Goal: Check status: Check status

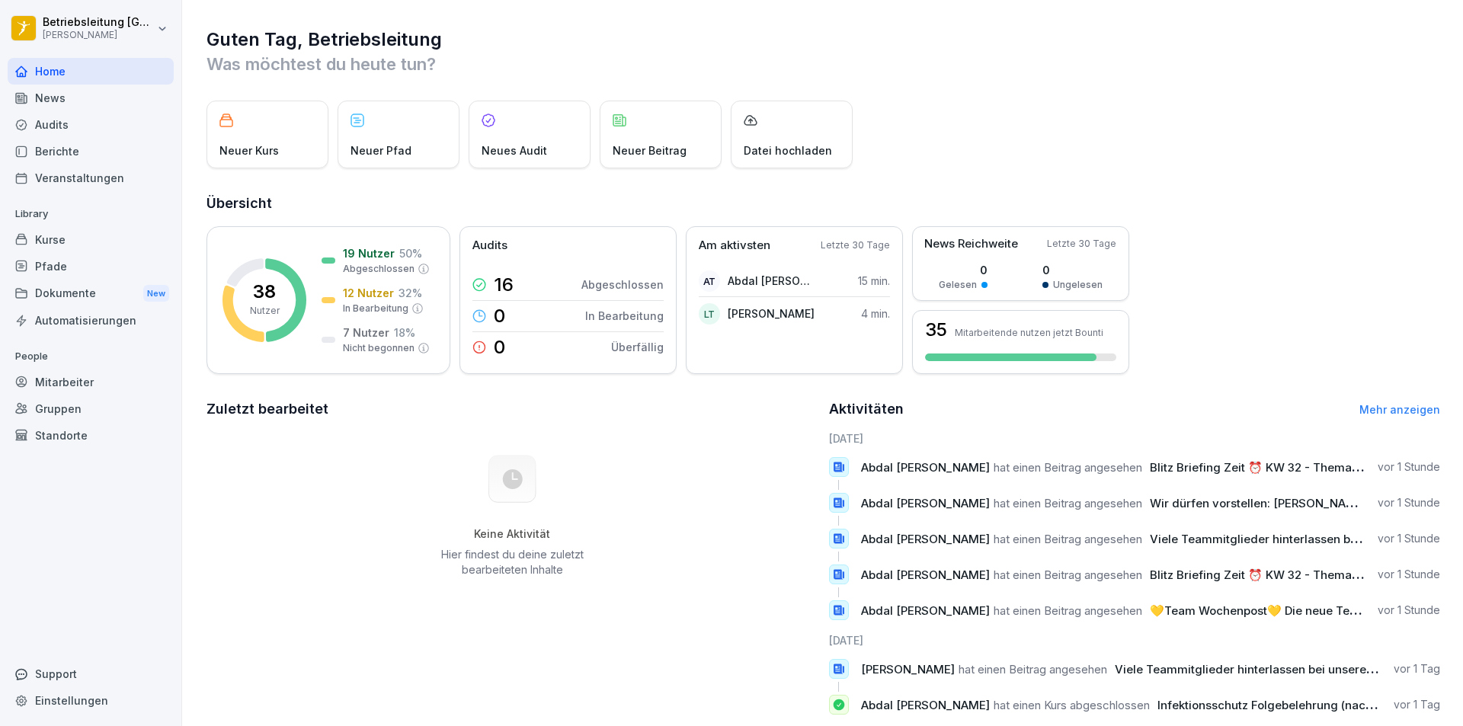
click at [93, 387] on div "Mitarbeiter" at bounding box center [91, 382] width 166 height 27
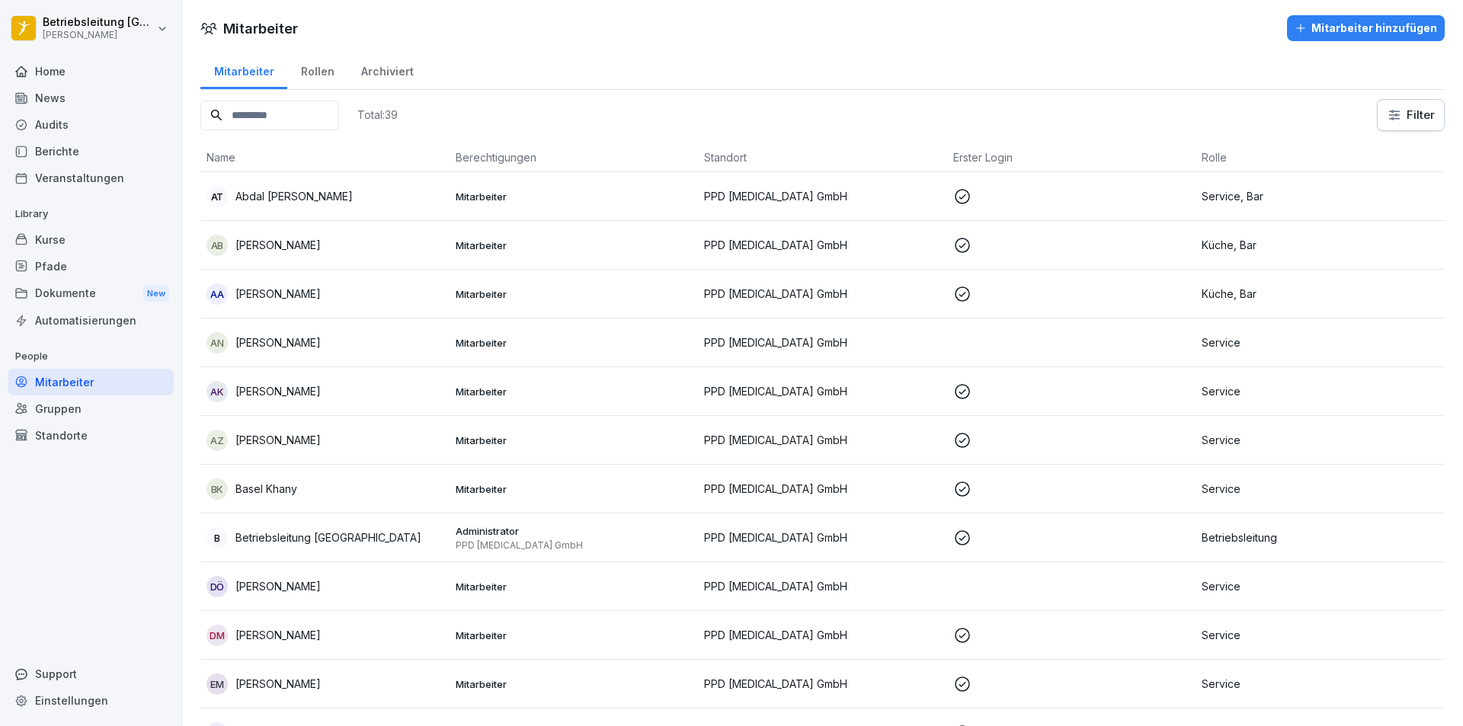
click at [292, 198] on p "Abdal [PERSON_NAME]" at bounding box center [294, 196] width 117 height 16
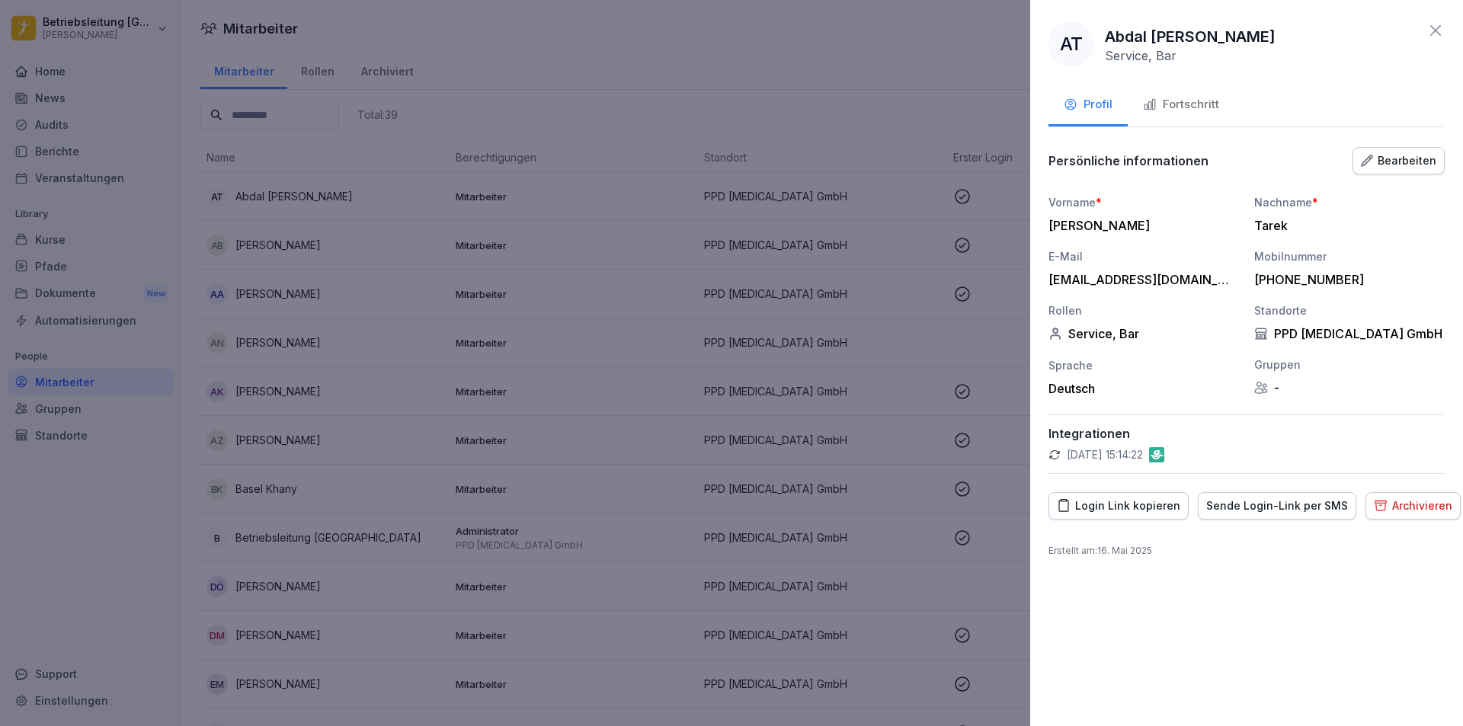
click at [1216, 102] on div "Fortschritt" at bounding box center [1181, 105] width 76 height 18
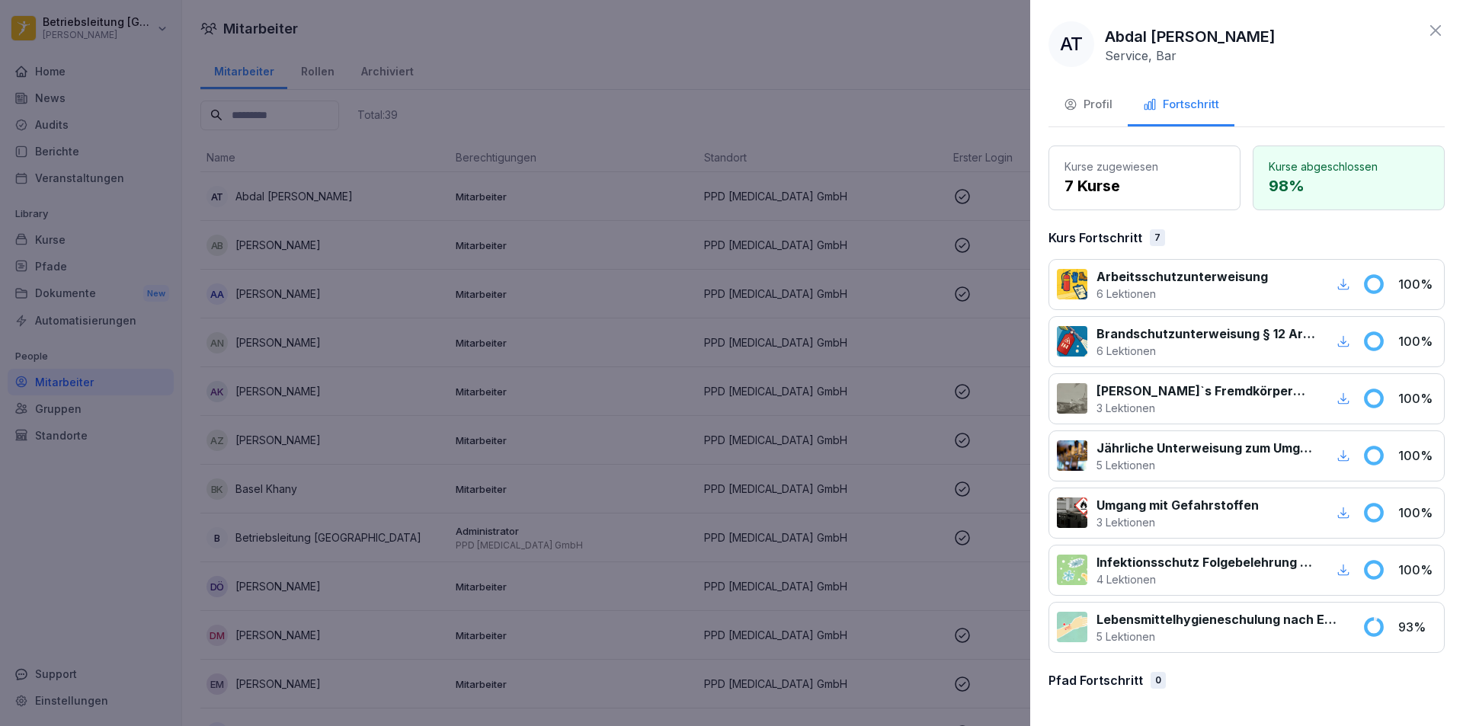
click at [1441, 29] on icon at bounding box center [1436, 30] width 18 height 18
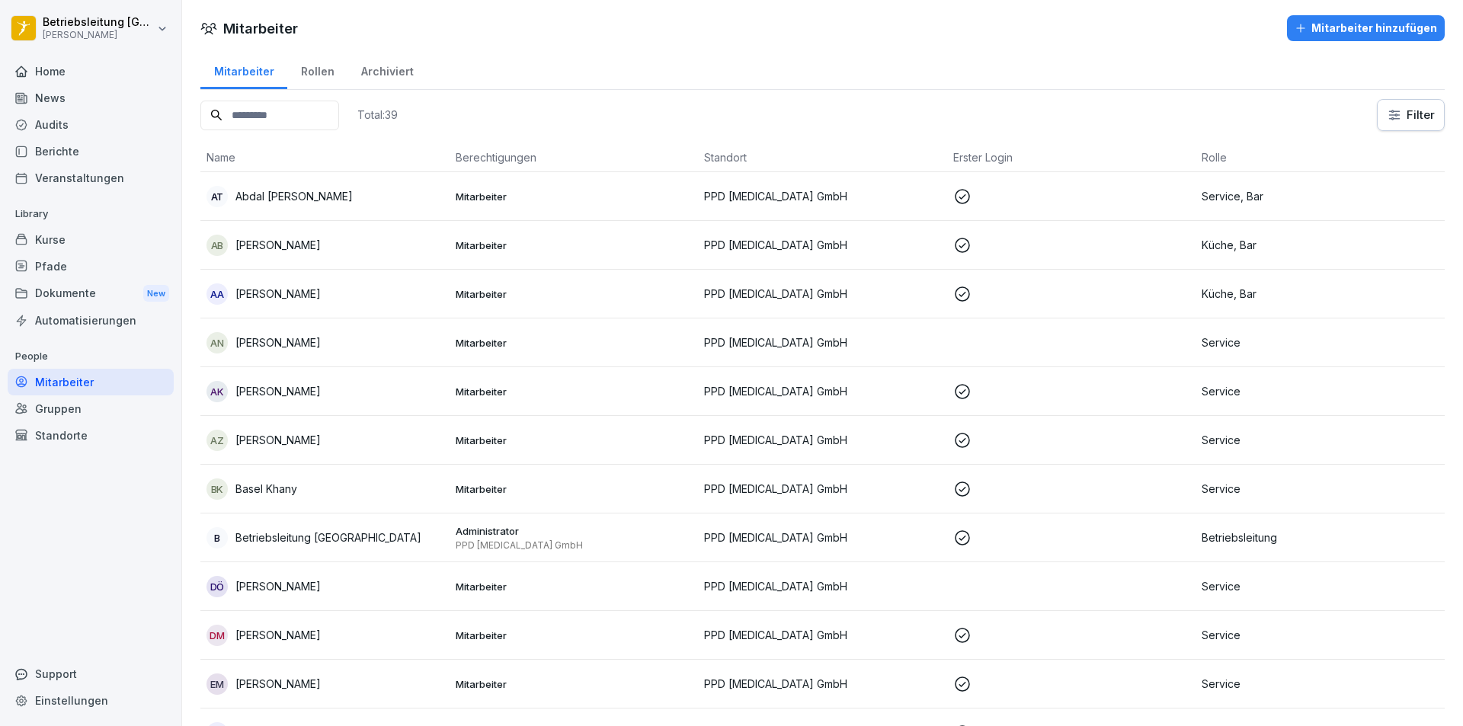
click at [305, 188] on p "Abdal [PERSON_NAME]" at bounding box center [294, 196] width 117 height 16
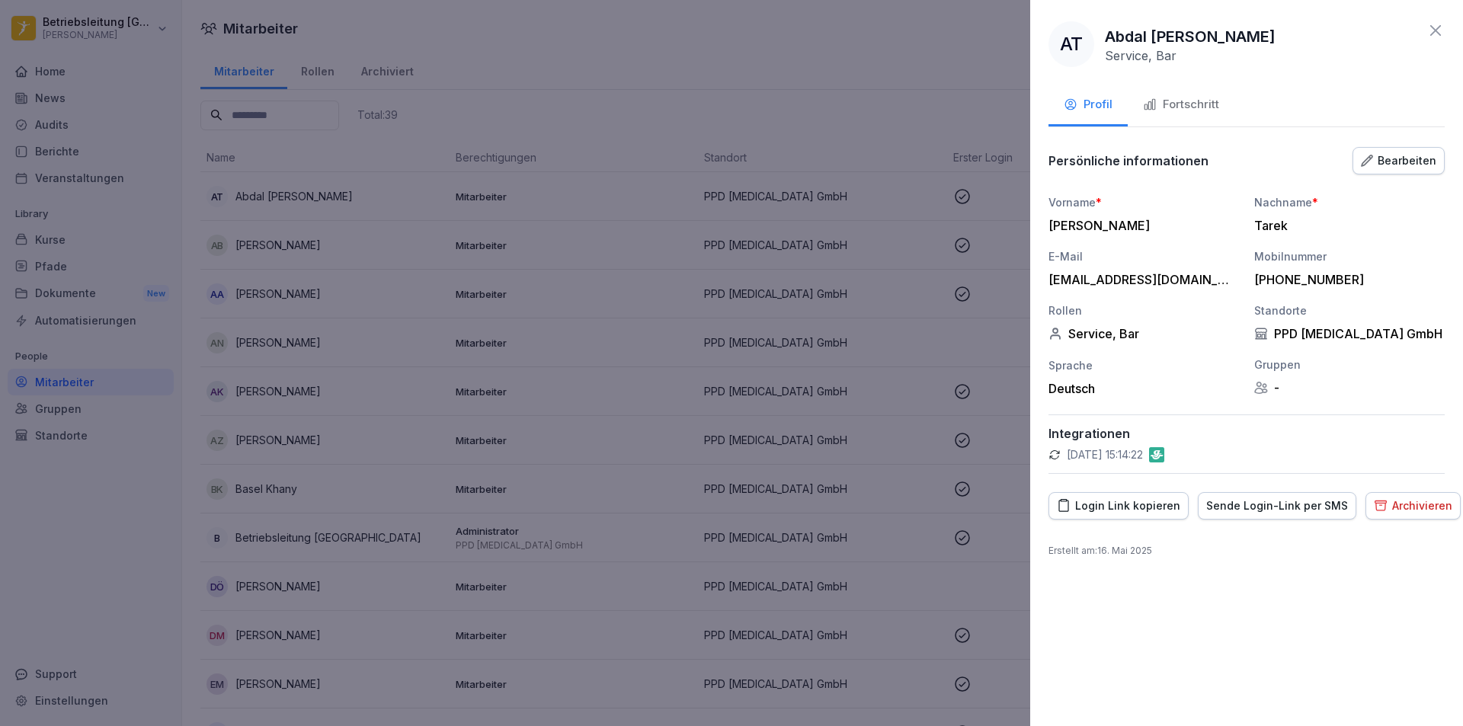
click at [1202, 109] on div "Fortschritt" at bounding box center [1181, 105] width 76 height 18
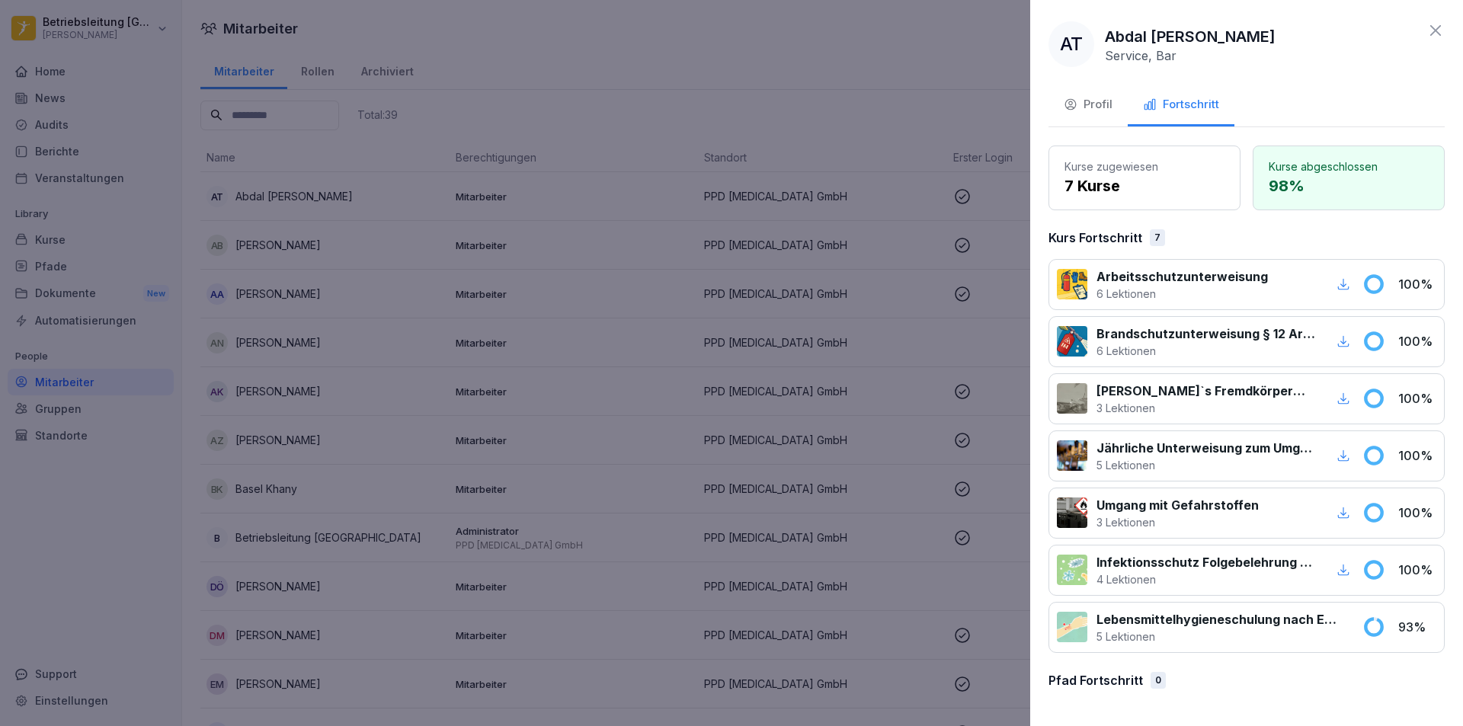
click at [1219, 278] on p "Arbeitsschutzunterweisung" at bounding box center [1182, 277] width 171 height 18
click at [1344, 287] on icon "button" at bounding box center [1343, 284] width 11 height 11
click at [1438, 31] on icon at bounding box center [1436, 30] width 11 height 11
